Goal: Transaction & Acquisition: Download file/media

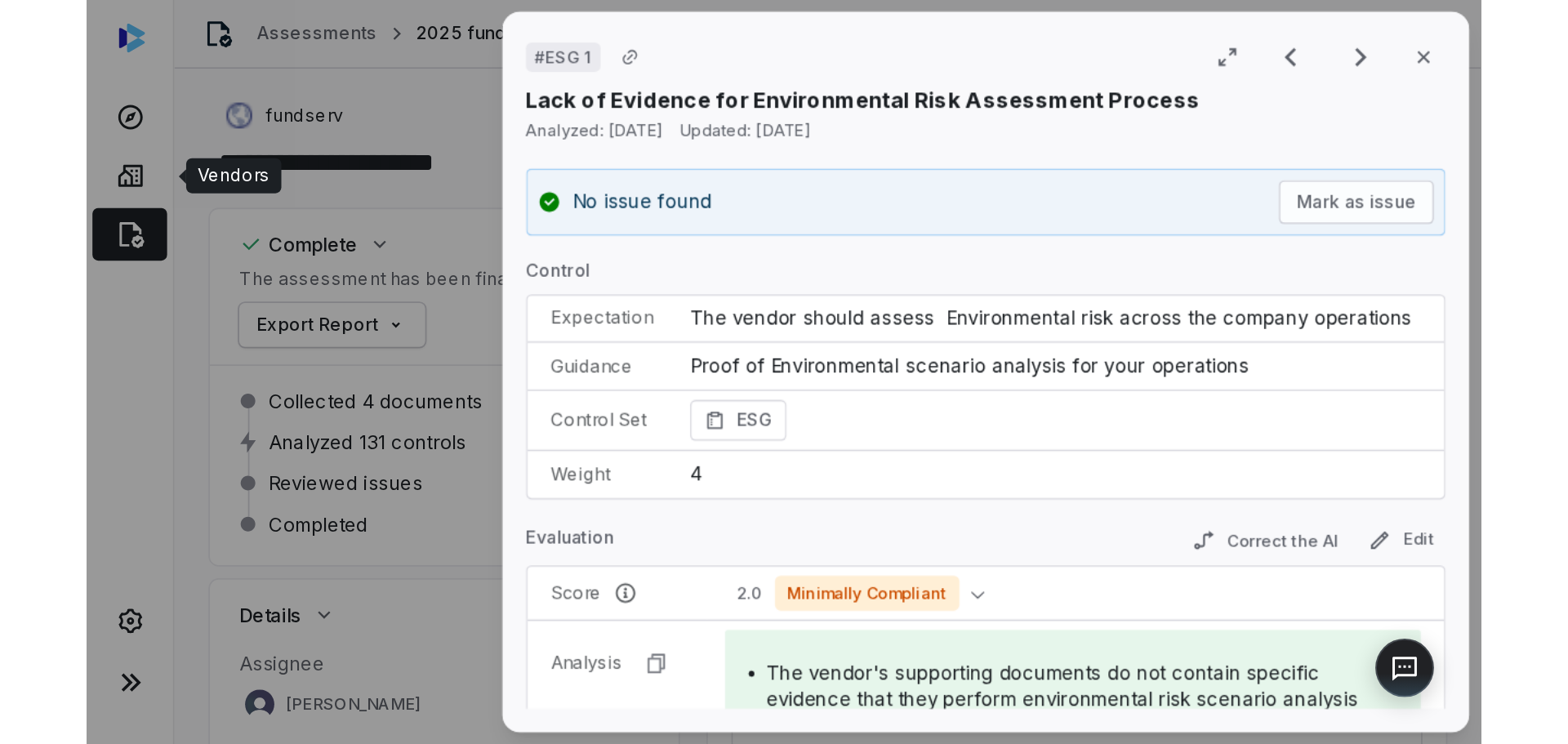
scroll to position [572, 0]
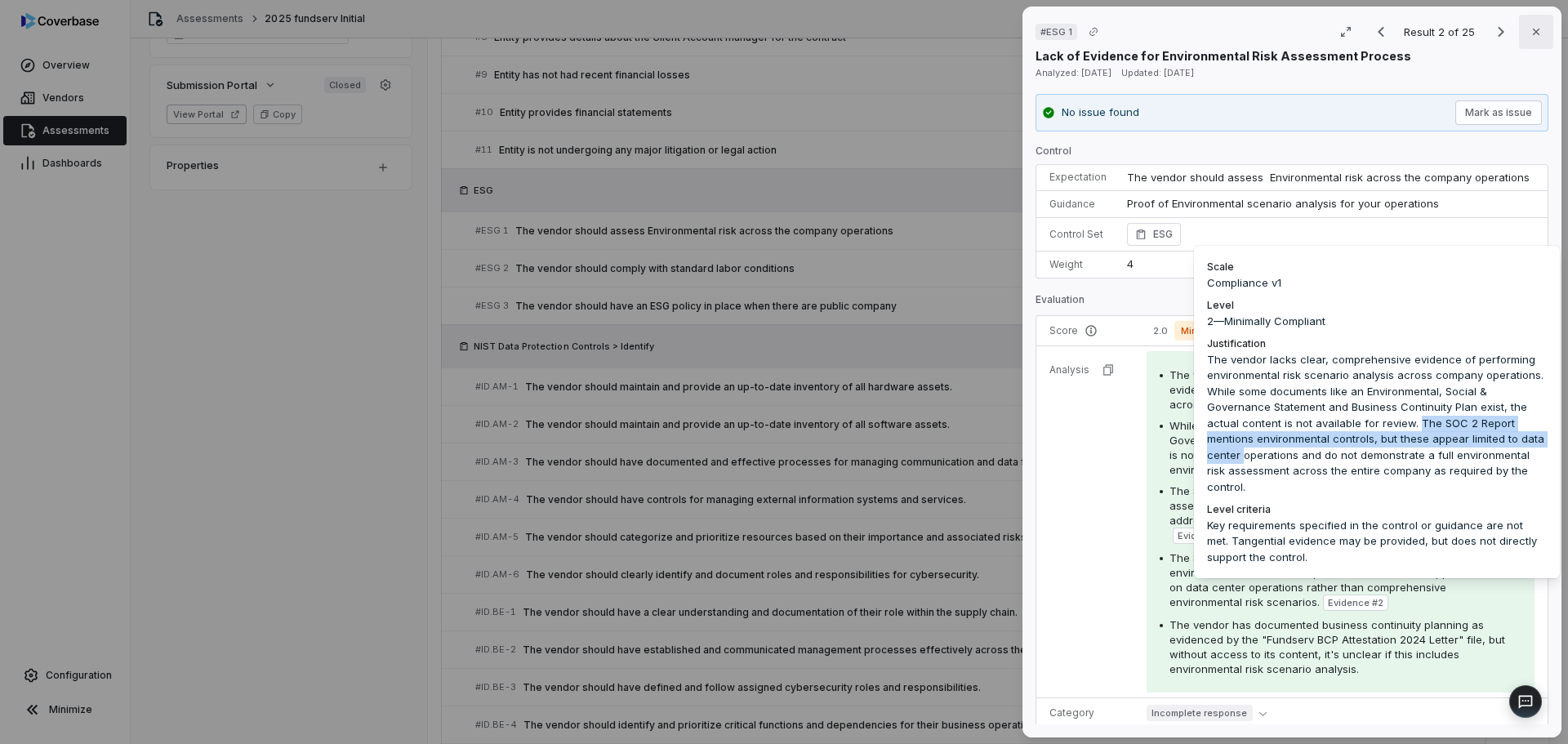
click at [776, 29] on icon "button" at bounding box center [1536, 32] width 14 height 14
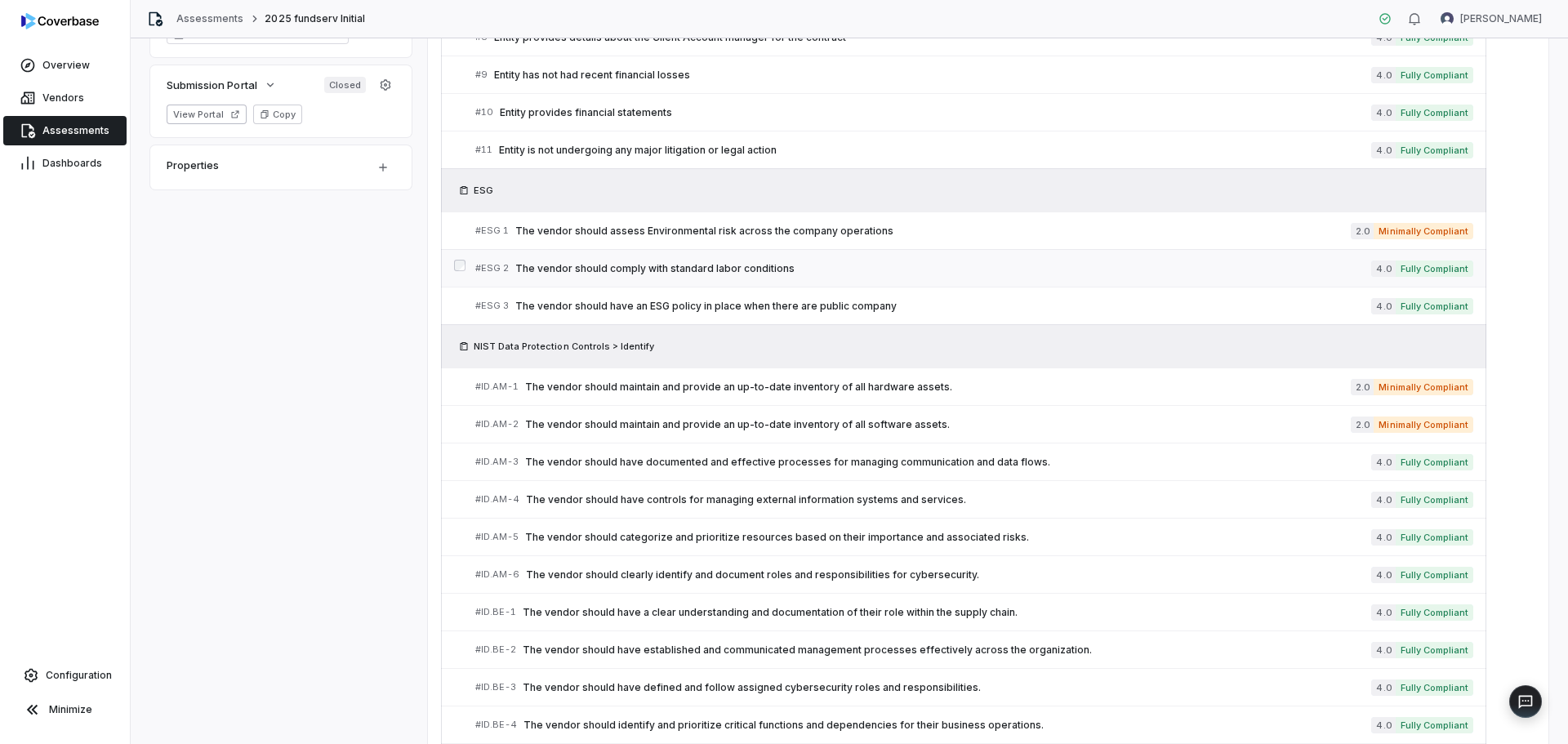
click at [752, 274] on span "The vendor should comply with standard labor conditions" at bounding box center [943, 268] width 856 height 14
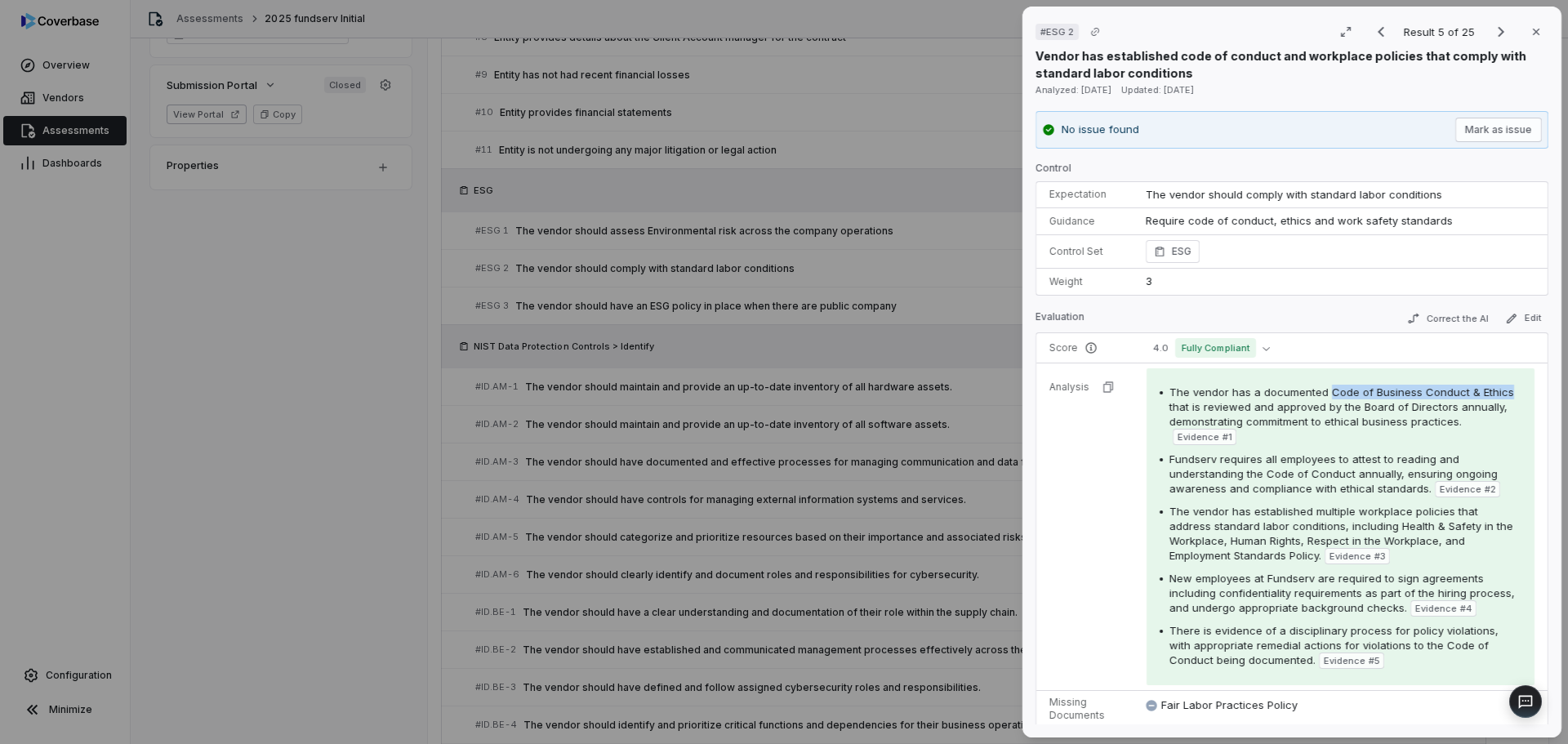
drag, startPoint x: 1326, startPoint y: 392, endPoint x: 1513, endPoint y: 389, distance: 187.0
click at [776, 389] on div "The vendor has a documented Code of Business Conduct & Ethics that is reviewed …" at bounding box center [1340, 527] width 388 height 317
copy span "Code of Business Conduct & Ethics"
click at [776, 34] on button "Close" at bounding box center [1536, 32] width 34 height 34
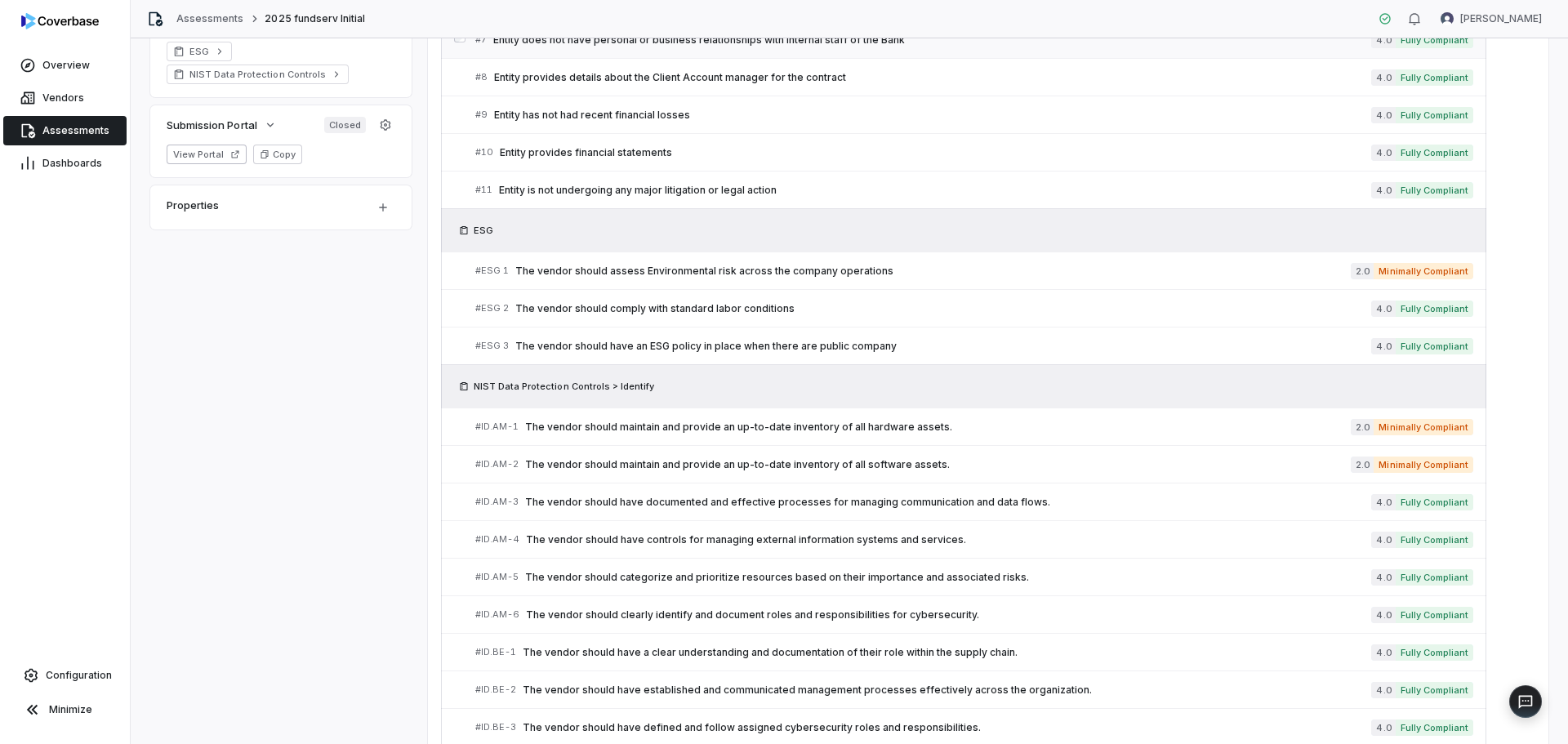
scroll to position [572, 0]
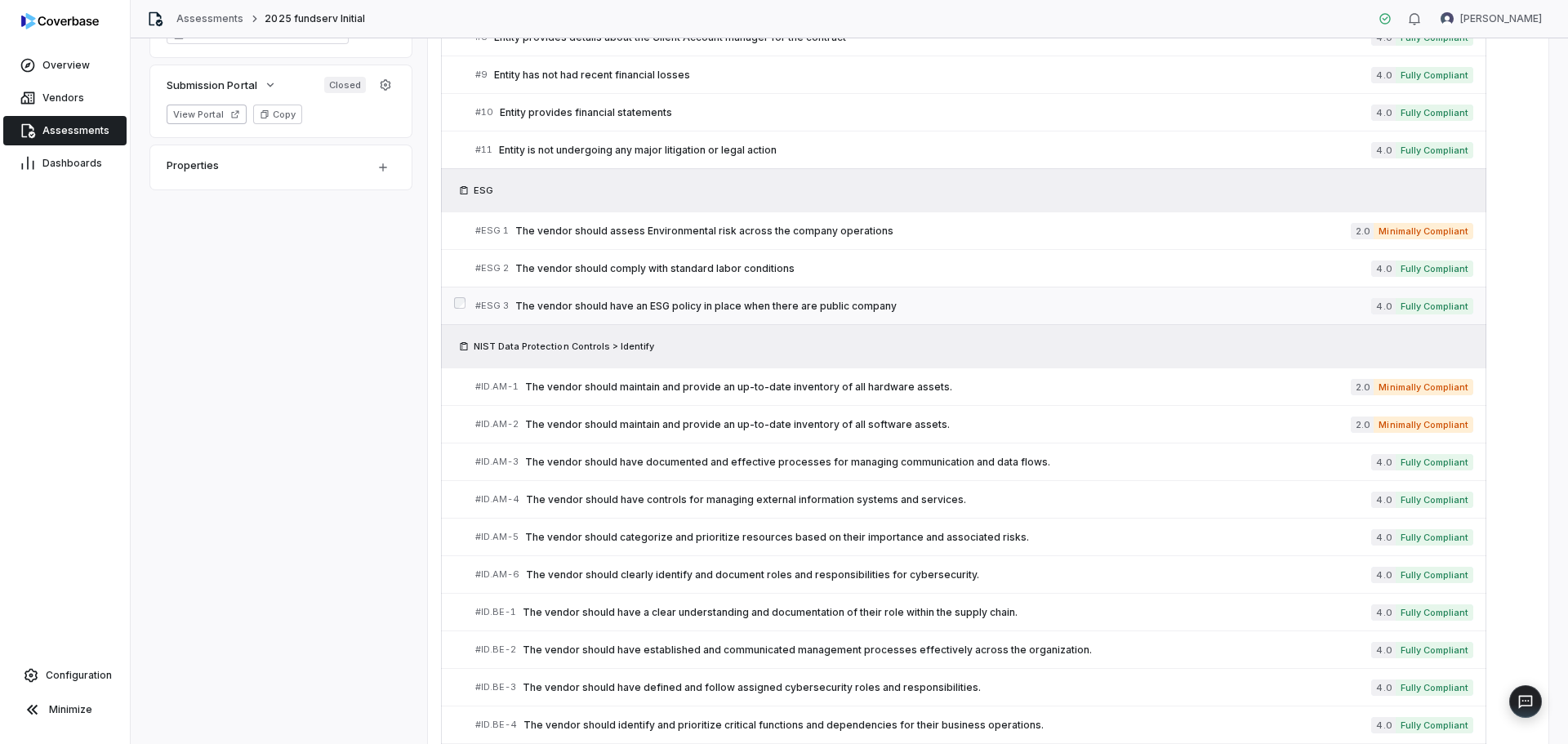
click at [692, 300] on span "The vendor should have an ESG policy in place when there are public company" at bounding box center [943, 306] width 856 height 14
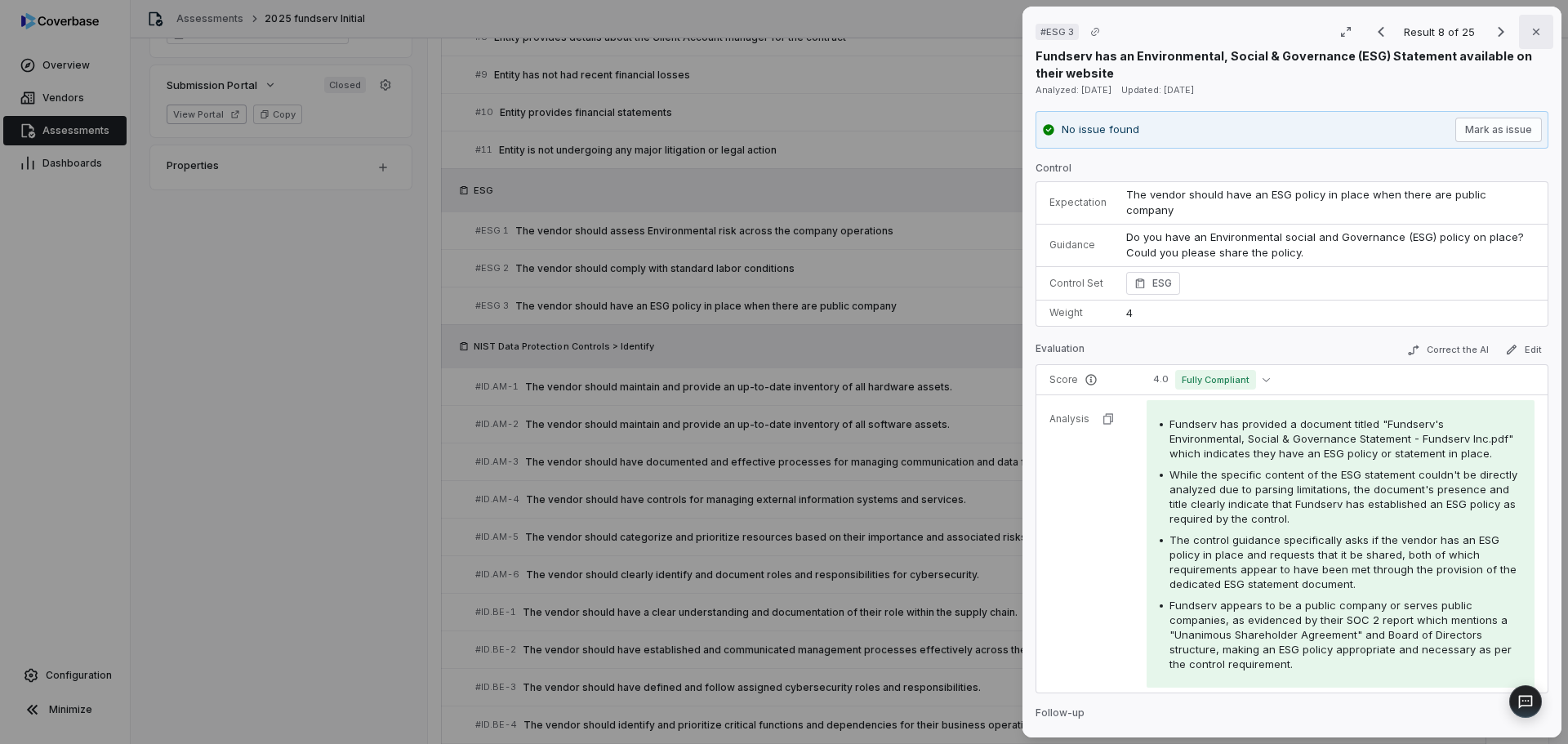
click at [776, 44] on button "Close" at bounding box center [1536, 32] width 34 height 34
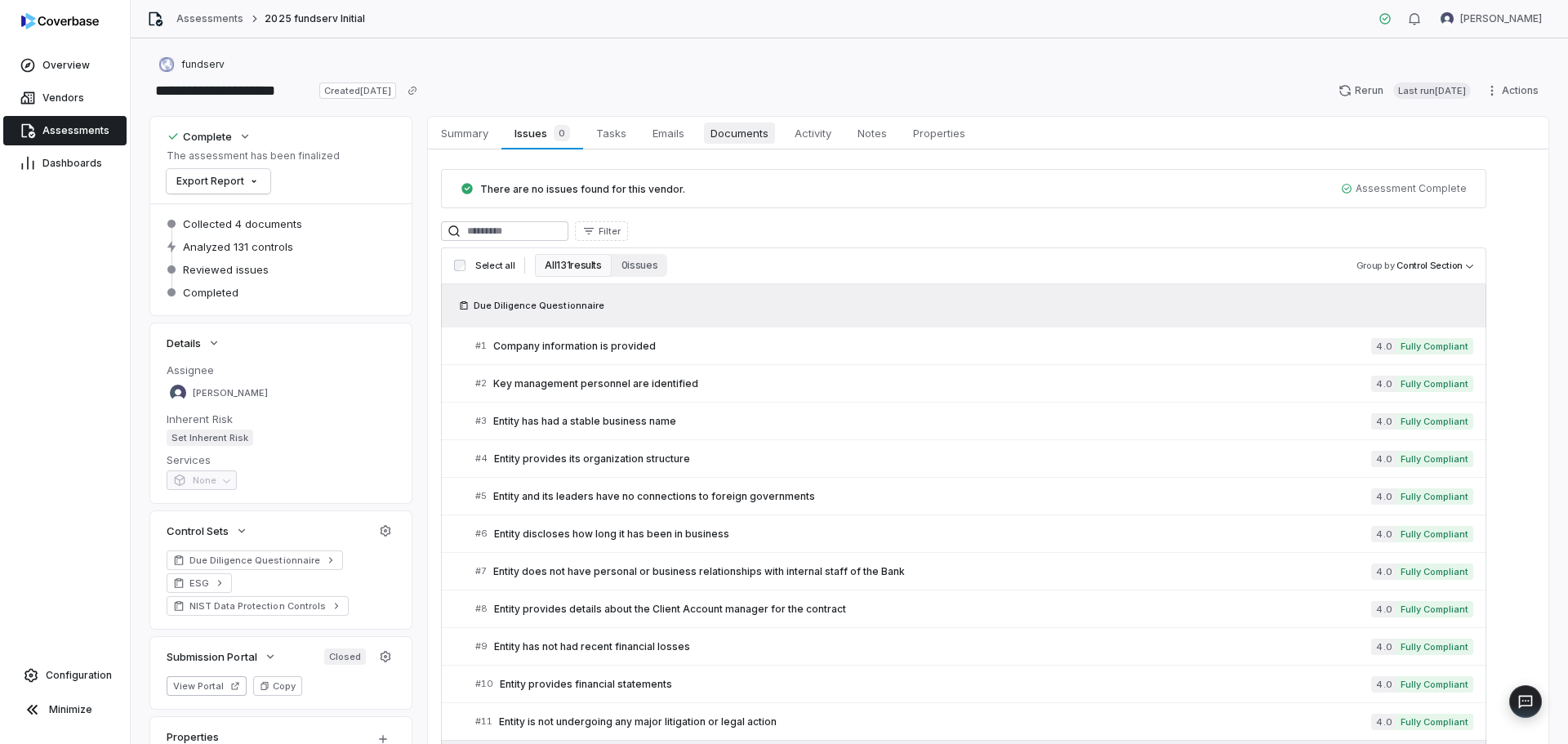
click at [750, 132] on span "Documents" at bounding box center [739, 133] width 71 height 22
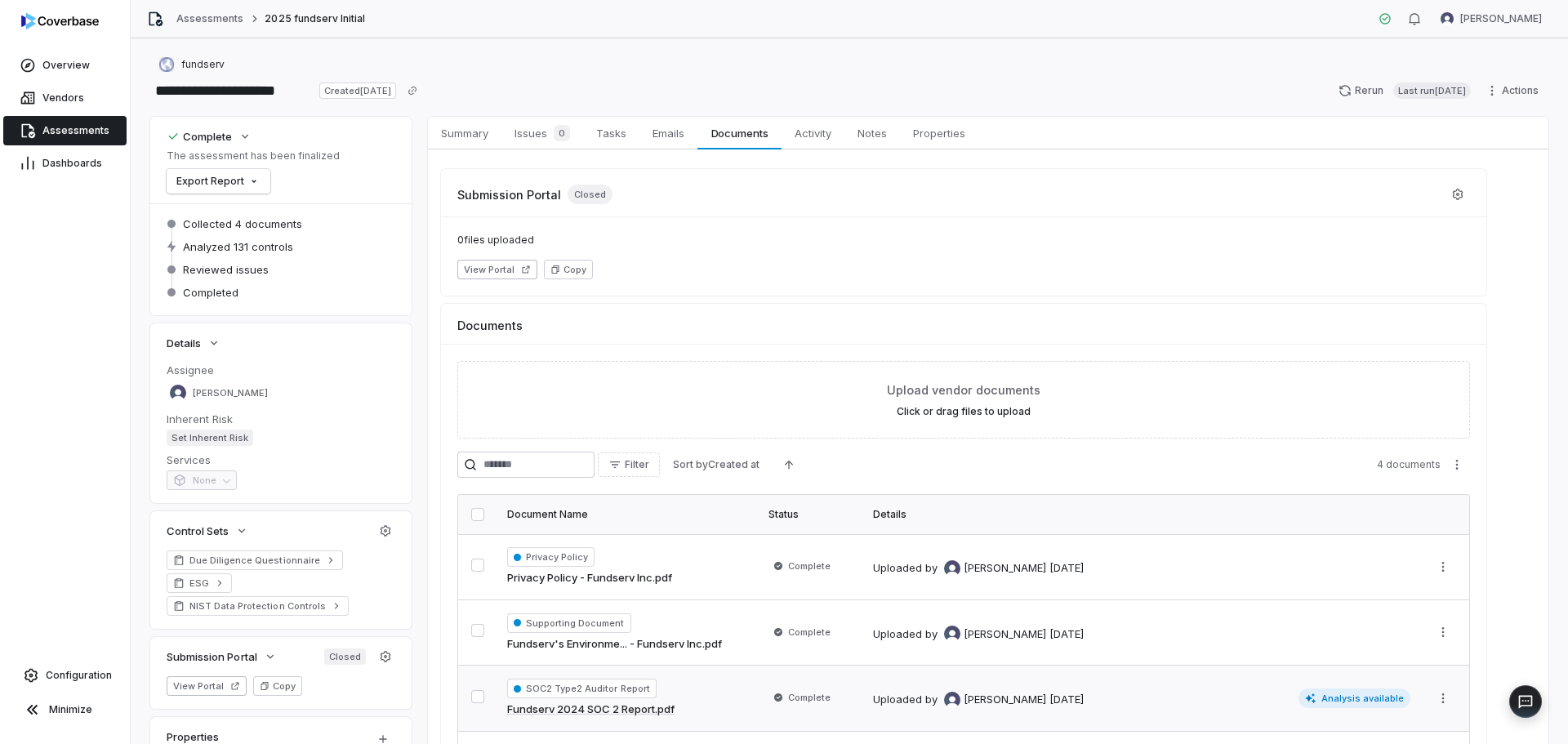
scroll to position [141, 0]
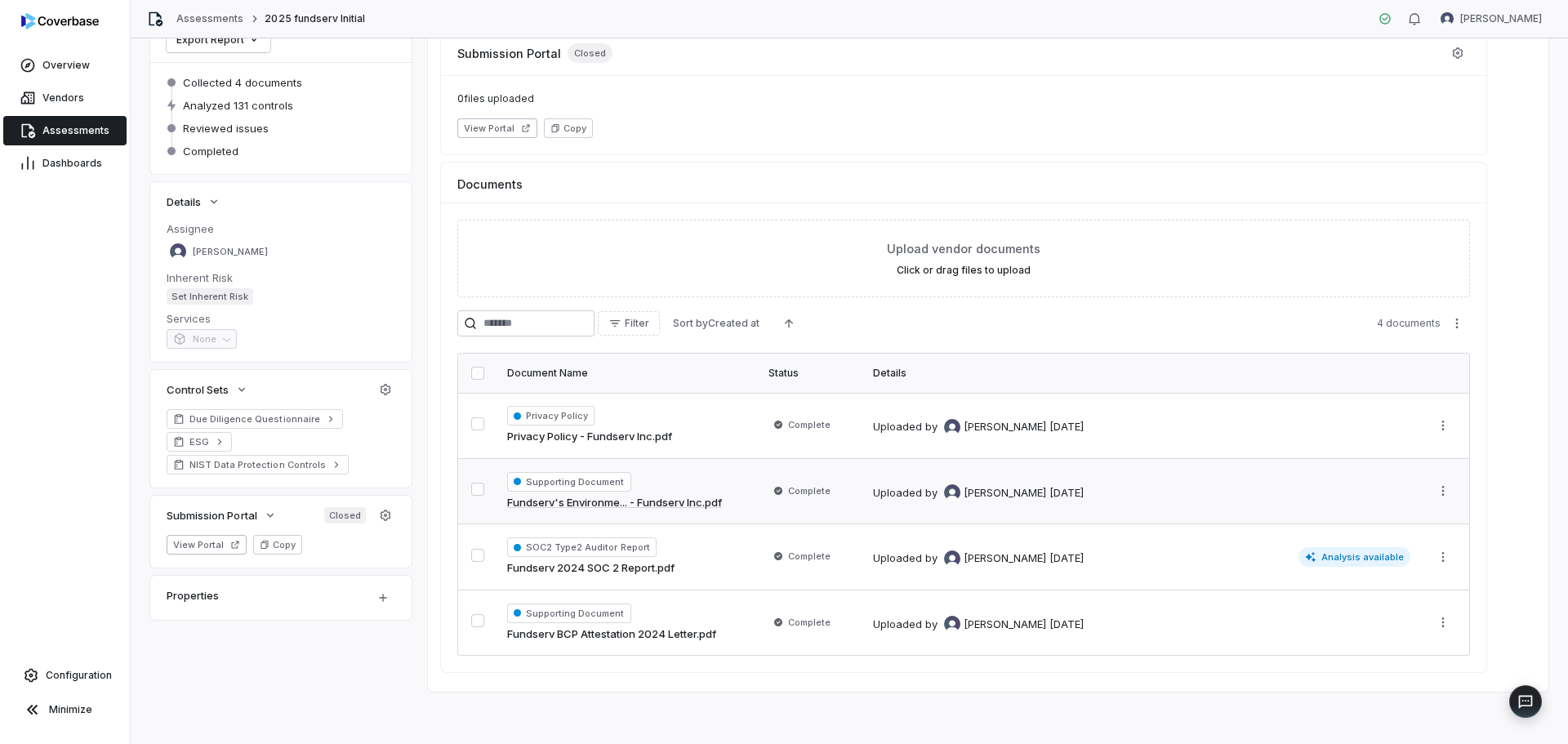
click at [616, 414] on link "Fundserv's Environme... - Fundserv Inc.pdf" at bounding box center [614, 504] width 214 height 16
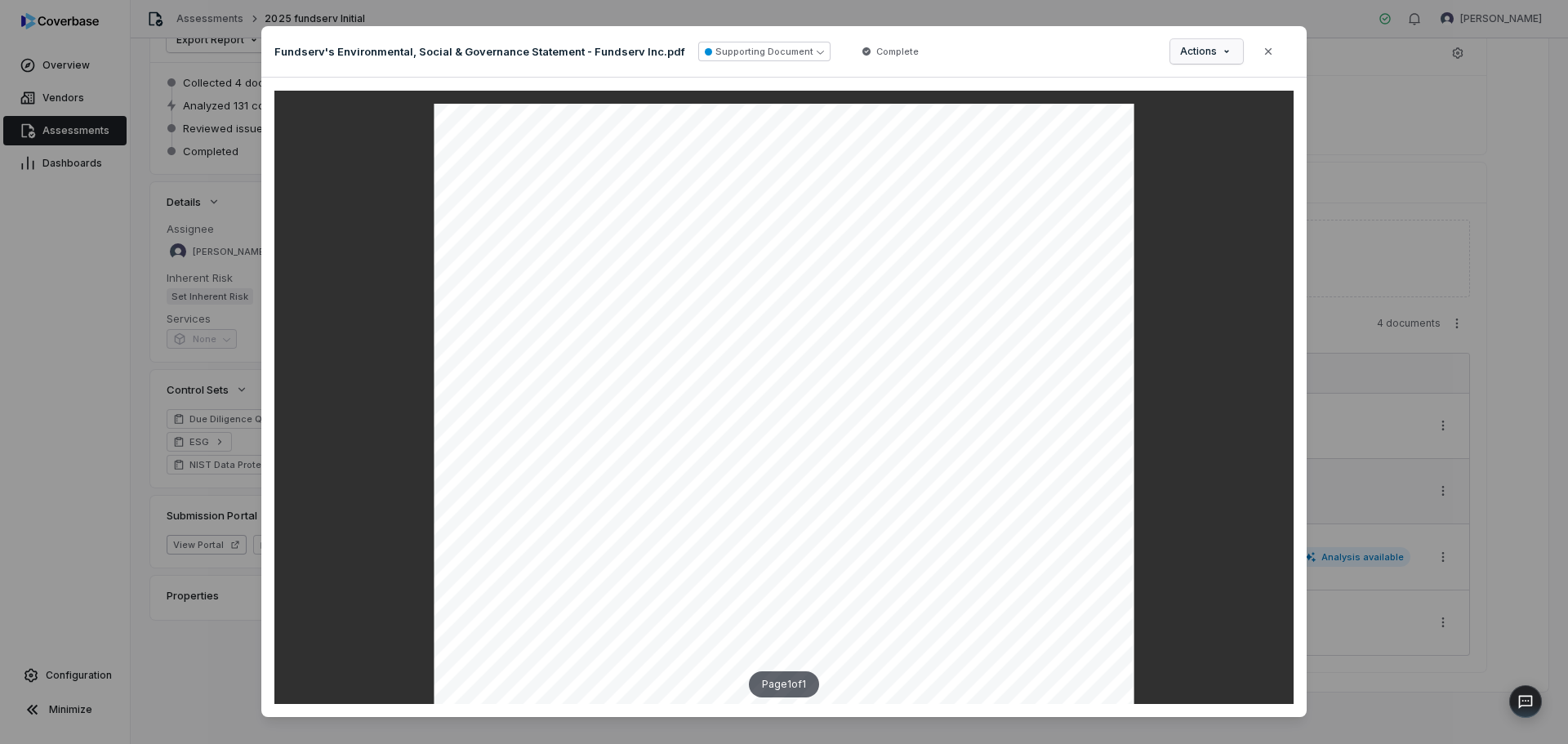
click at [776, 57] on div "Document Preview Fundserv's Environmental, Social & Governance Statement - Fund…" at bounding box center [784, 381] width 1568 height 762
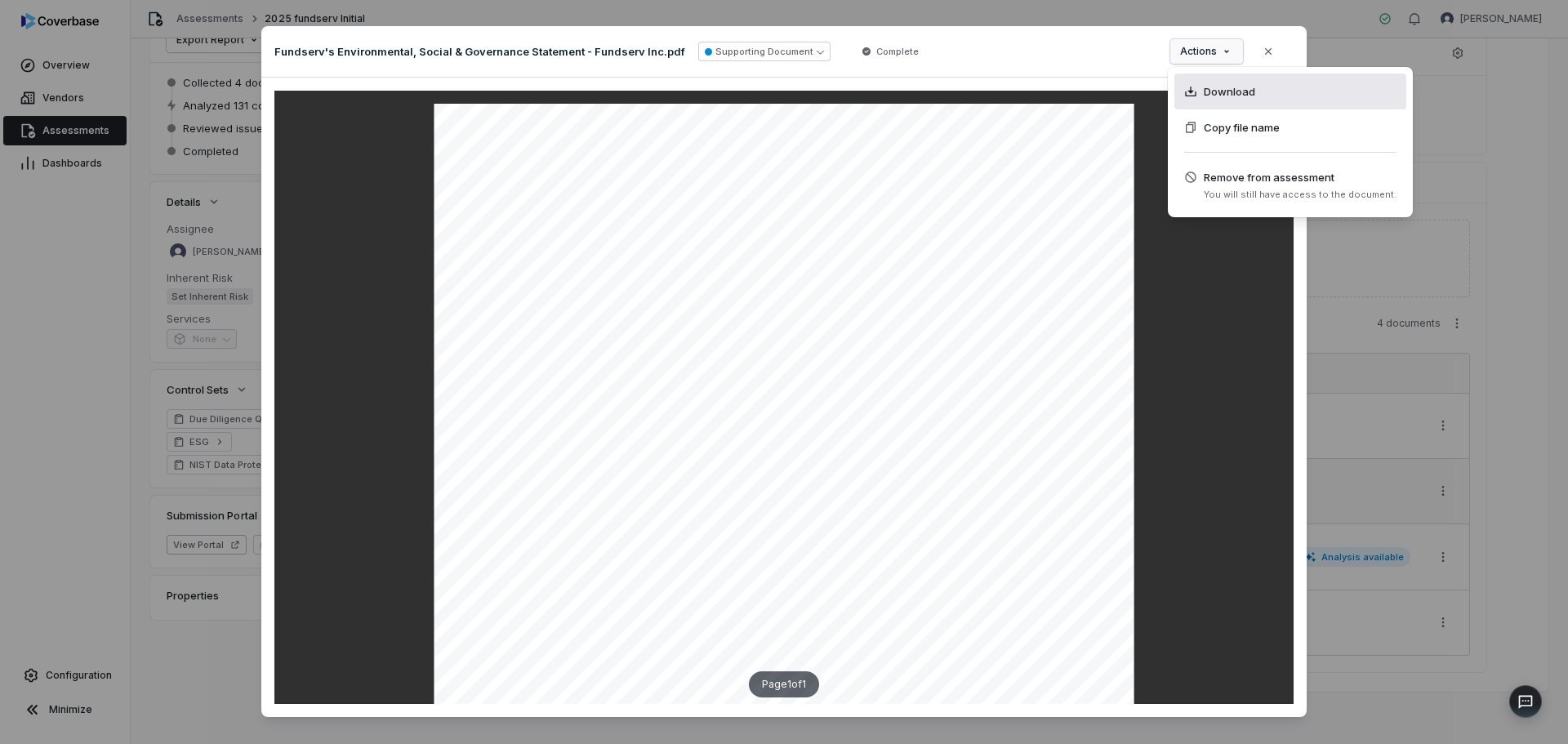
click at [776, 99] on div "Download" at bounding box center [1291, 92] width 232 height 36
